Goal: Information Seeking & Learning: Learn about a topic

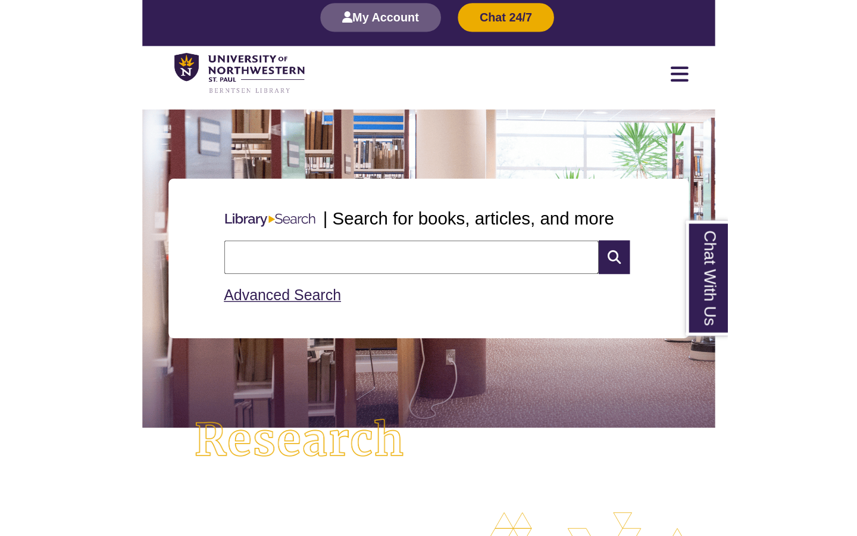
scroll to position [6, 6]
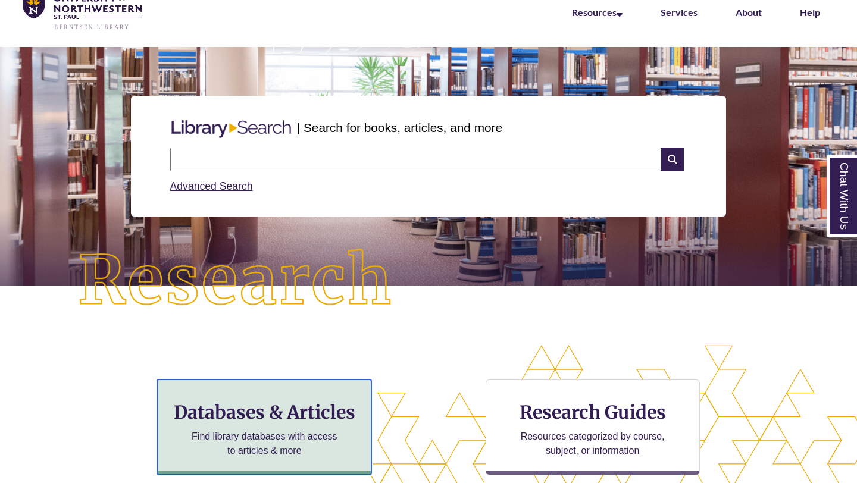
click at [262, 377] on h3 "Databases & Articles" at bounding box center [264, 412] width 194 height 23
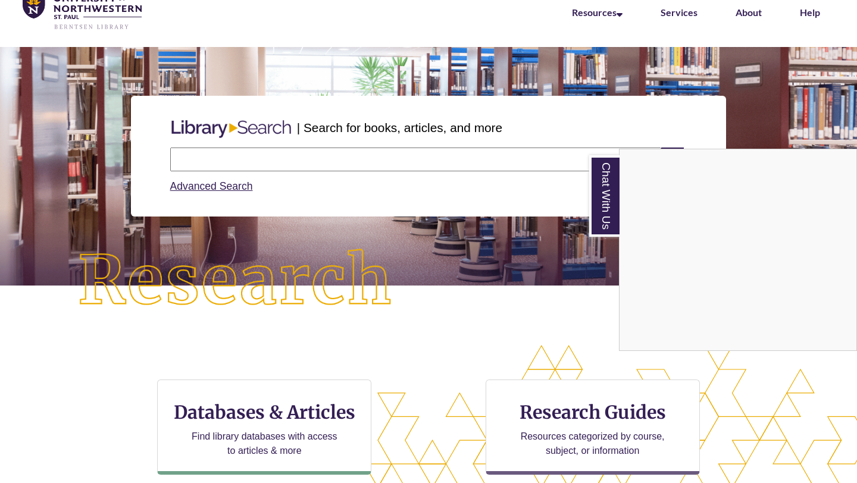
click at [297, 160] on div "Chat With Us" at bounding box center [428, 241] width 857 height 483
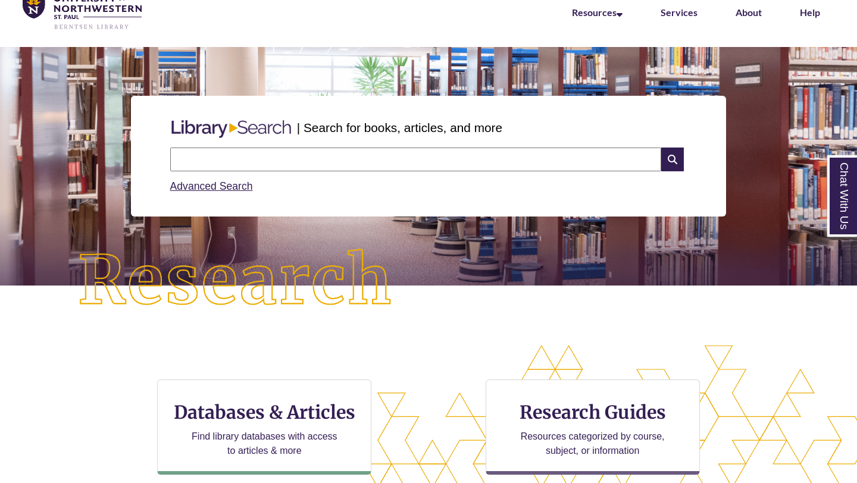
click at [297, 160] on input "text" at bounding box center [415, 160] width 491 height 24
type input "**********"
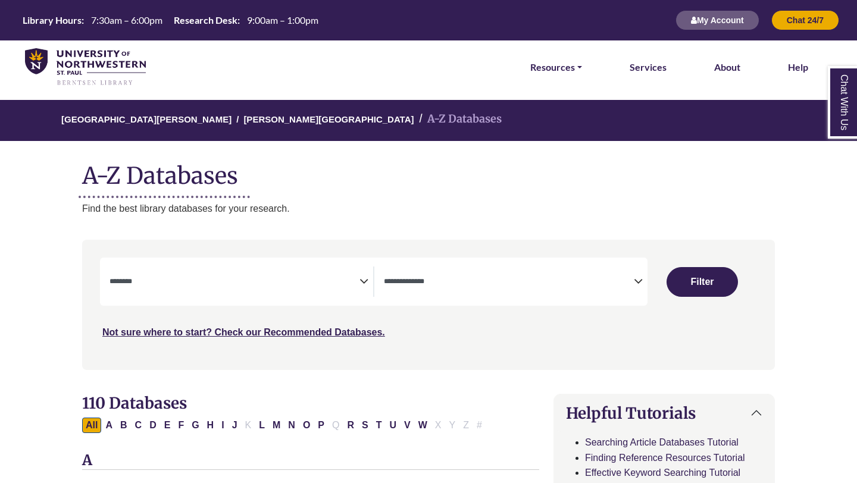
select select "Database Subject Filter"
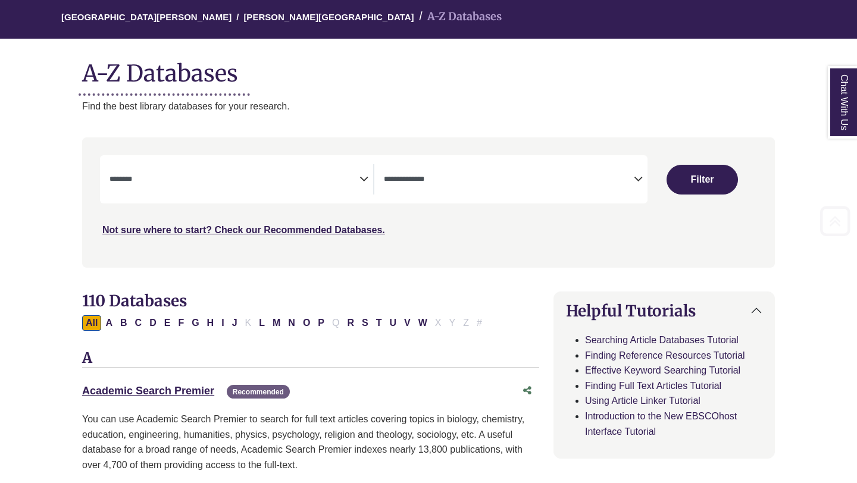
scroll to position [185, 0]
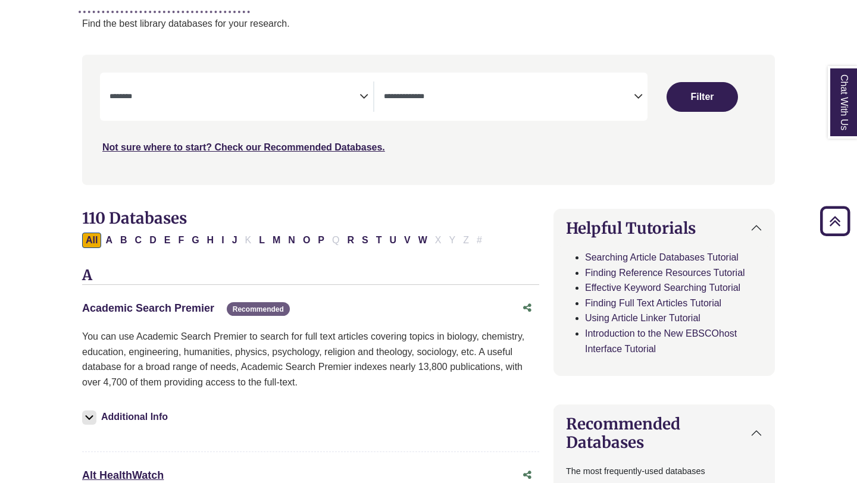
click at [185, 308] on link "Academic Search Premier This link opens in a new window" at bounding box center [148, 308] width 132 height 12
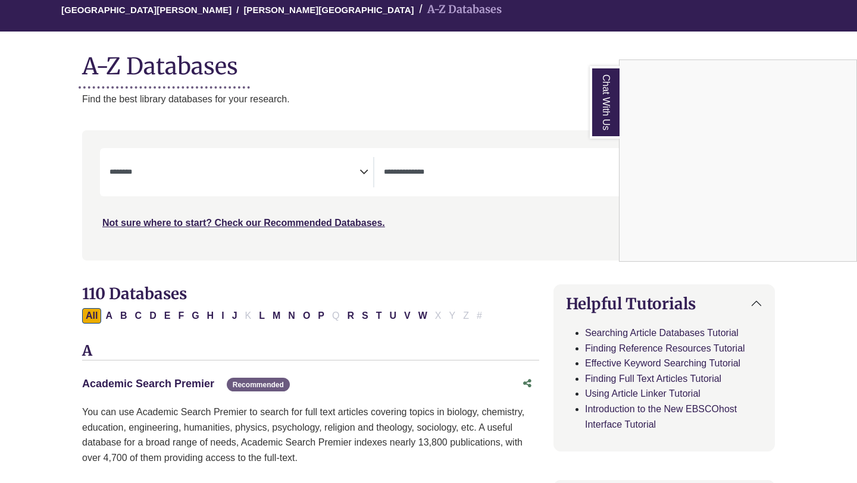
scroll to position [0, 0]
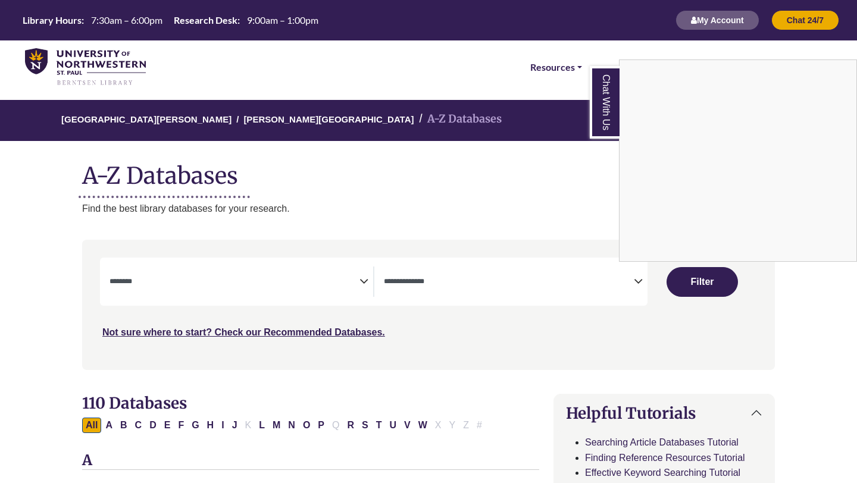
click at [358, 283] on div "Chat With Us" at bounding box center [428, 241] width 857 height 483
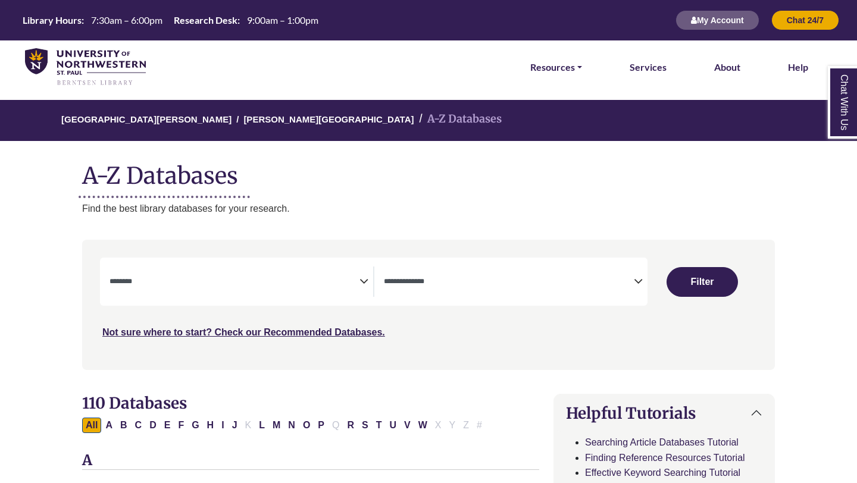
click at [361, 283] on icon "Search filters" at bounding box center [364, 280] width 9 height 18
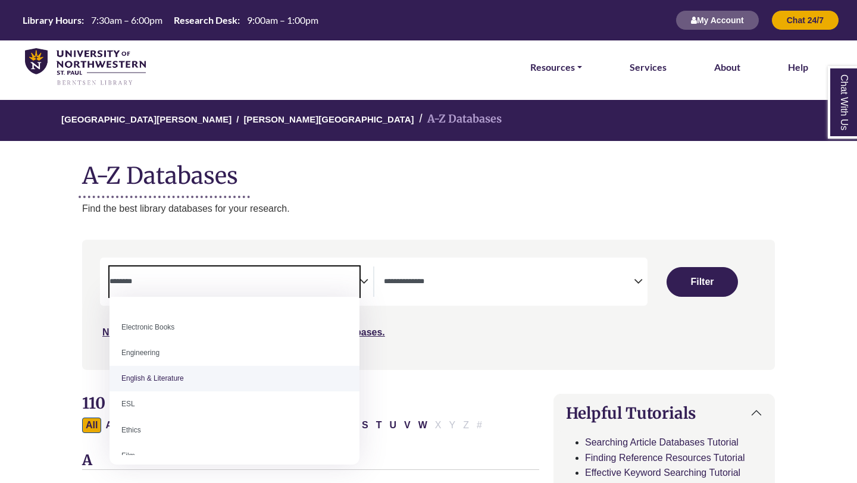
scroll to position [365, 0]
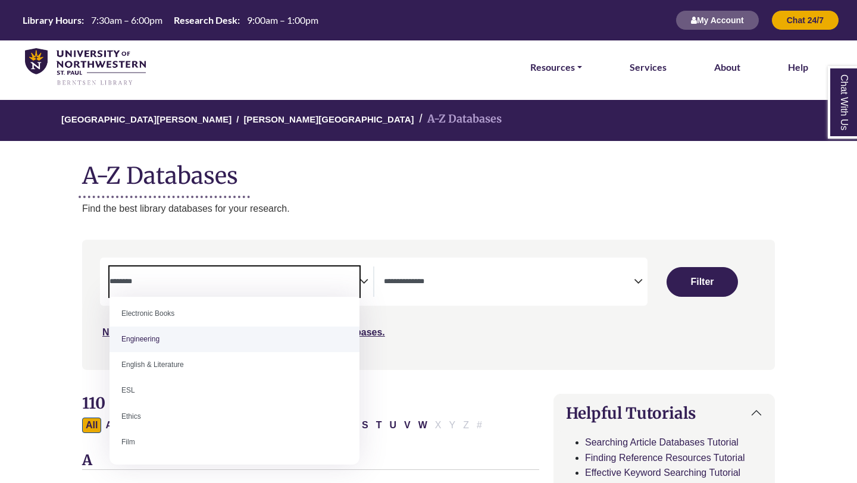
click at [626, 282] on textarea "Search" at bounding box center [509, 283] width 250 height 10
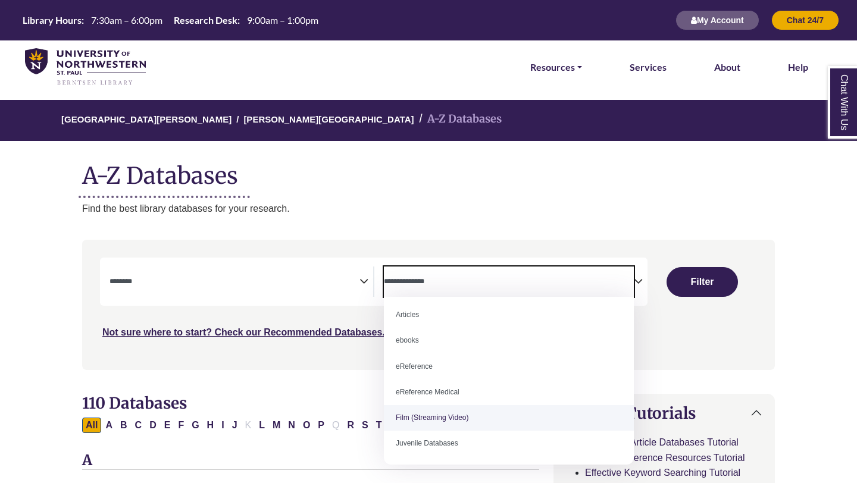
scroll to position [0, 0]
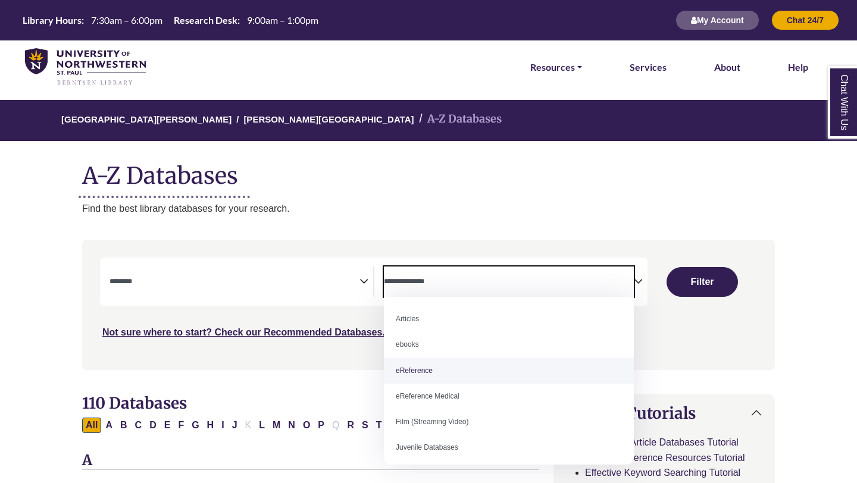
select select "*****"
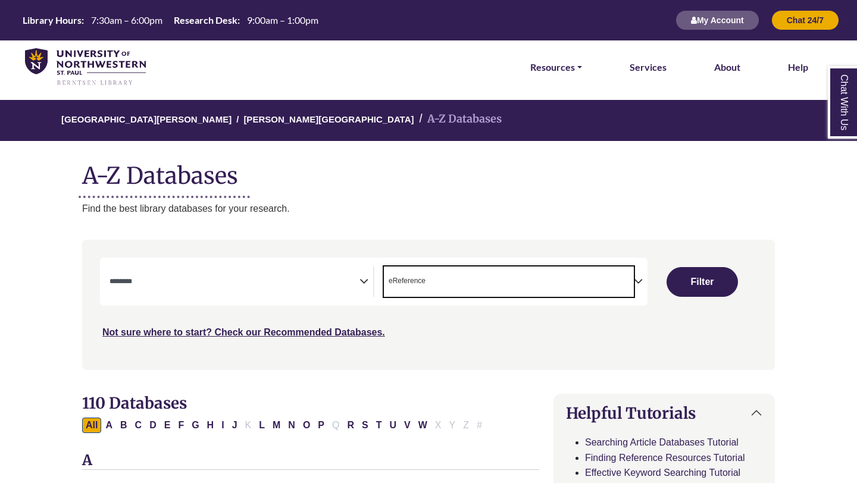
click at [364, 280] on icon "Search filters" at bounding box center [364, 280] width 9 height 18
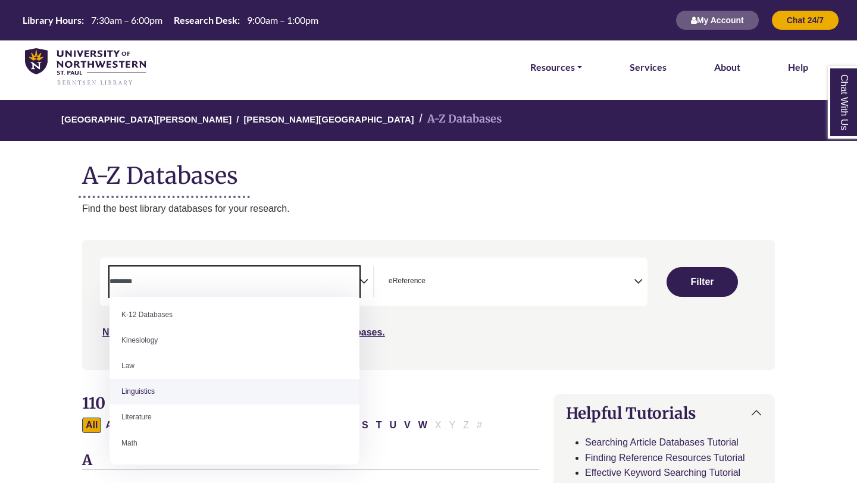
scroll to position [608, 0]
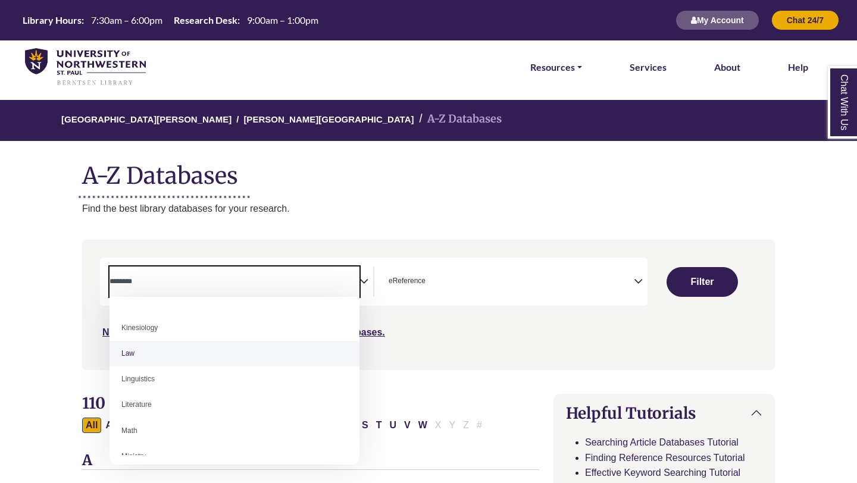
select select "******"
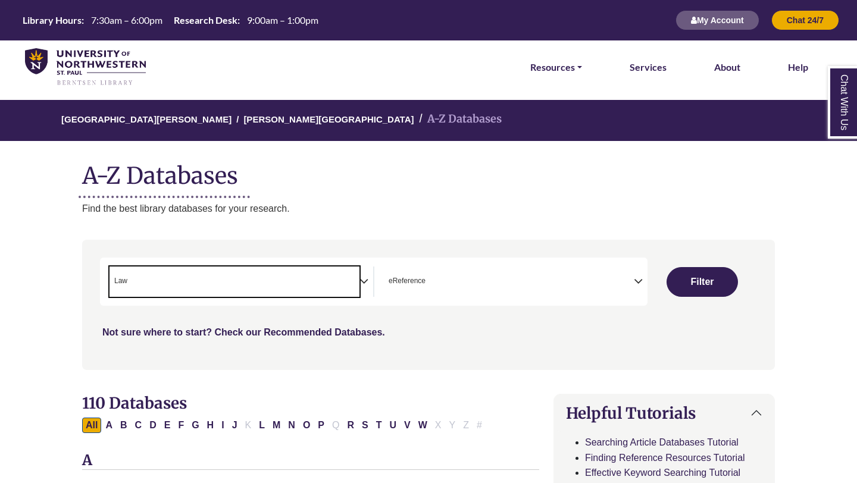
scroll to position [5, 0]
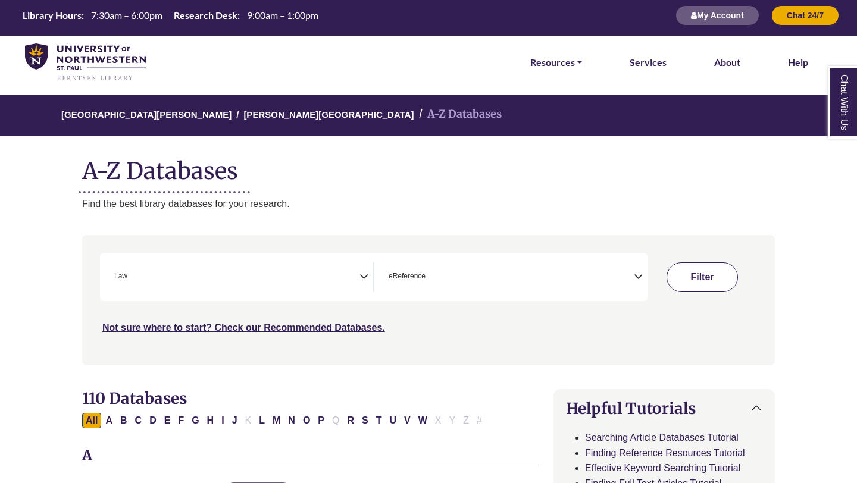
click at [696, 278] on button "Filter" at bounding box center [702, 277] width 71 height 30
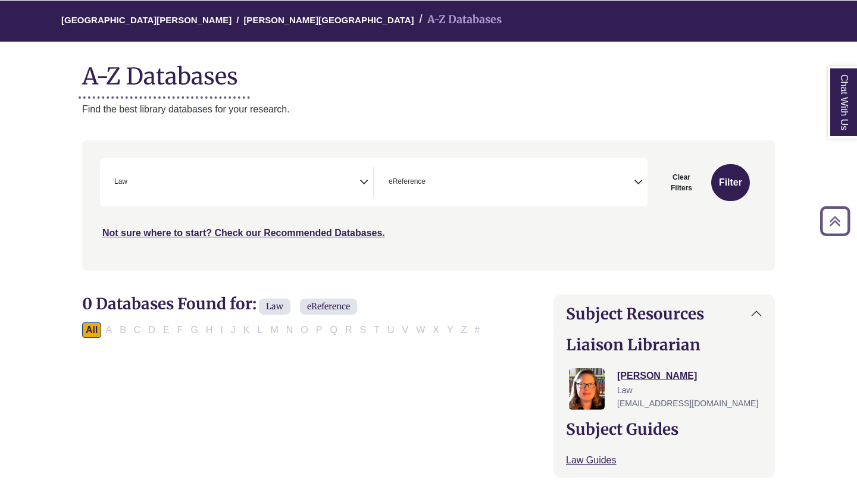
scroll to position [82, 0]
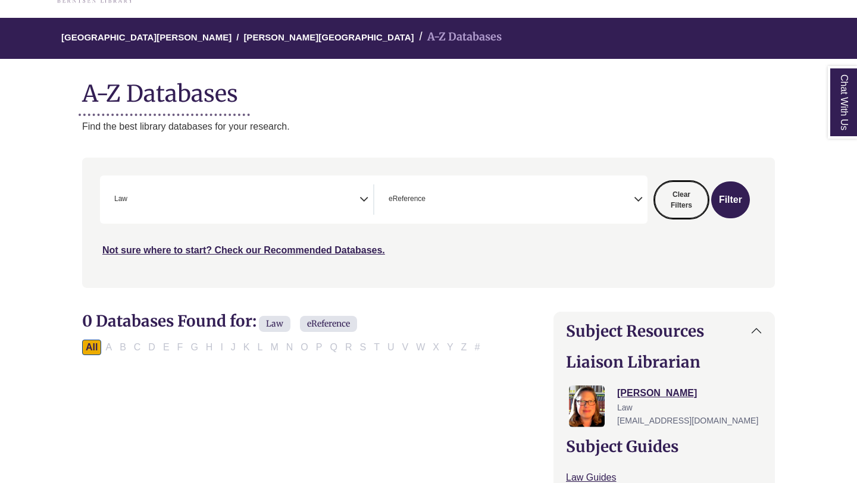
click at [676, 198] on button "Clear Filters" at bounding box center [682, 200] width 54 height 37
select select "Database Subject Filter"
select select "Database Types Filter"
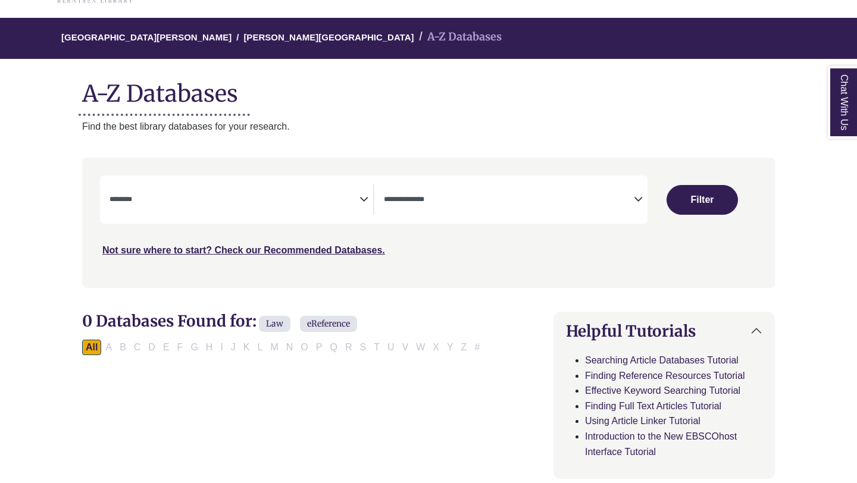
select select "Database Subject Filter"
select select "Database Types Filter"
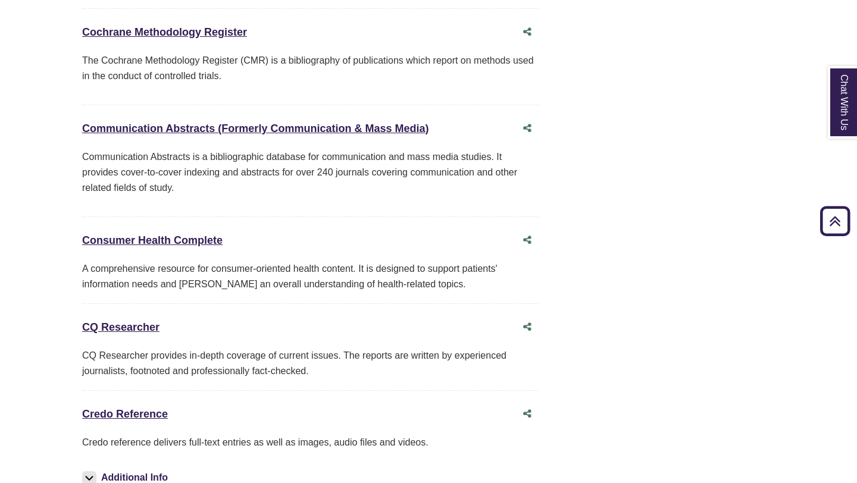
scroll to position [2940, 0]
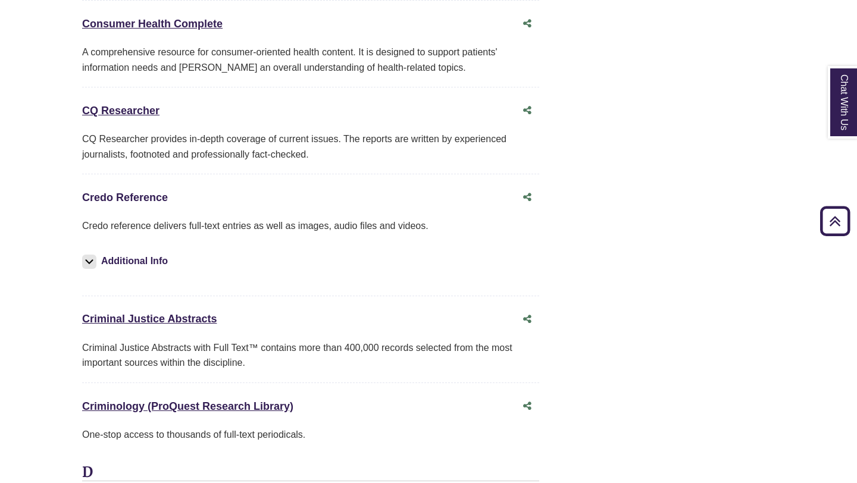
click at [133, 204] on link "Credo Reference This link opens in a new window" at bounding box center [125, 198] width 86 height 12
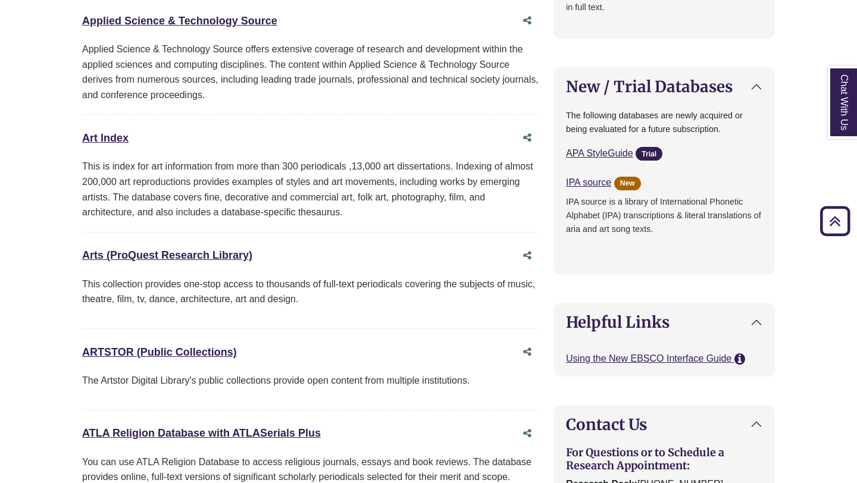
scroll to position [0, 0]
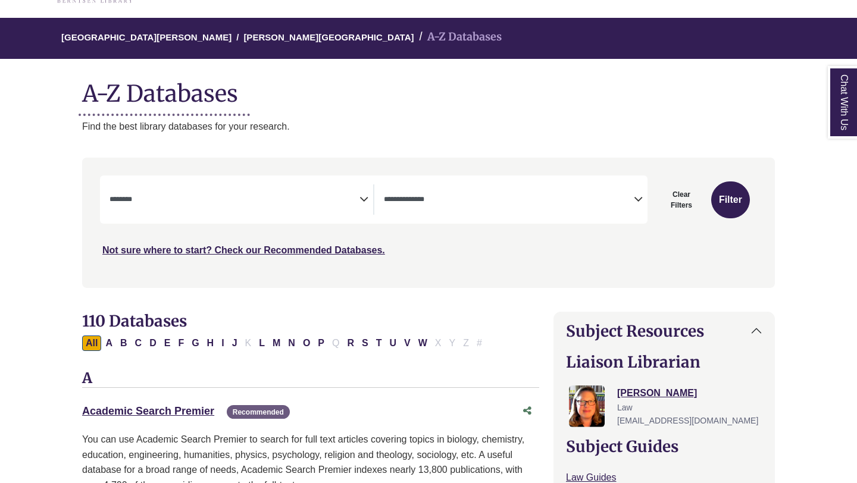
select select "******"
select select "*****"
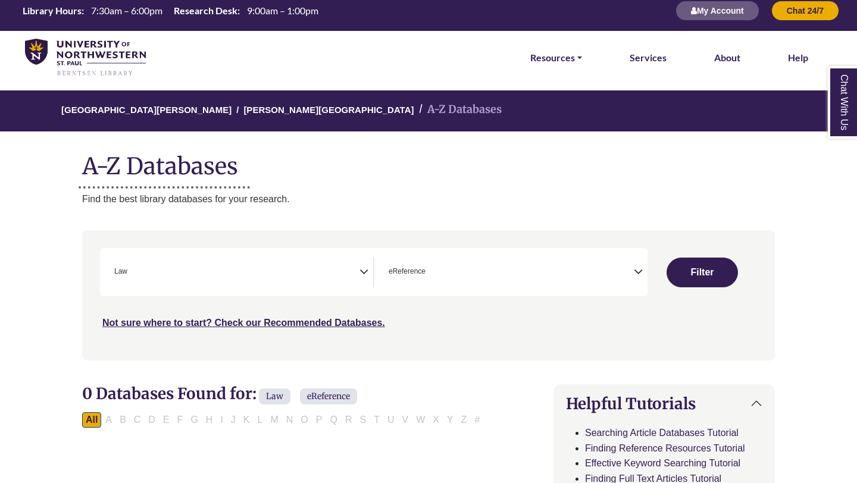
select select "Database Subject Filter"
select select "Database Types Filter"
